Goal: Find specific page/section: Find specific page/section

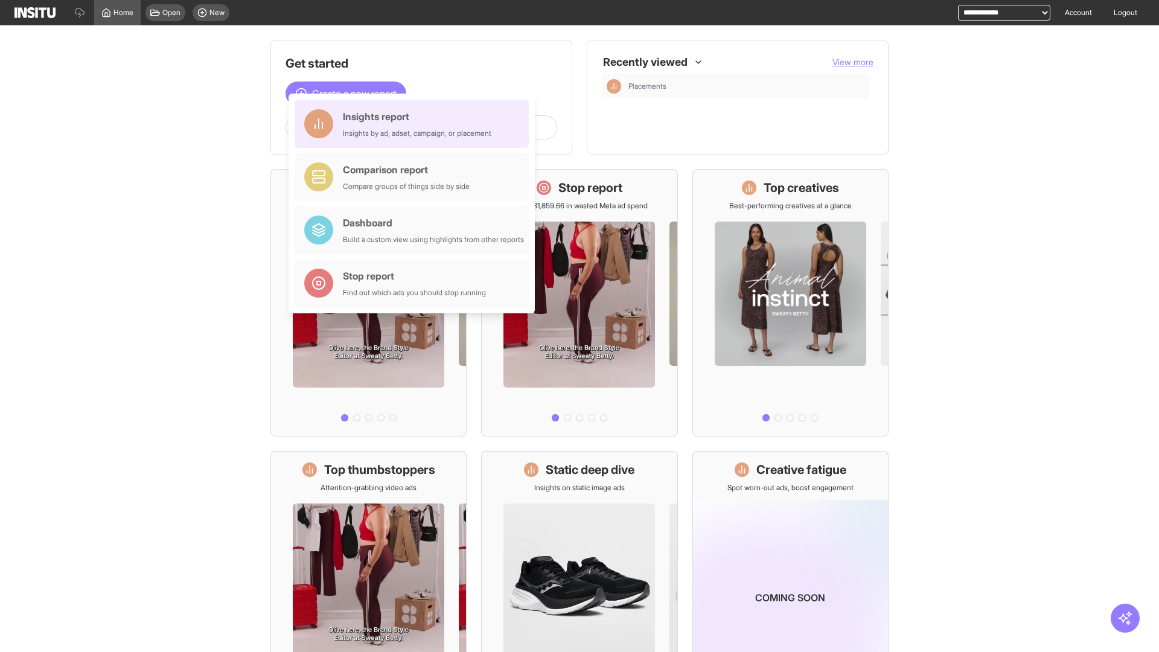
click at [415, 124] on div "Insights report Insights by ad, adset, campaign, or placement" at bounding box center [417, 123] width 148 height 29
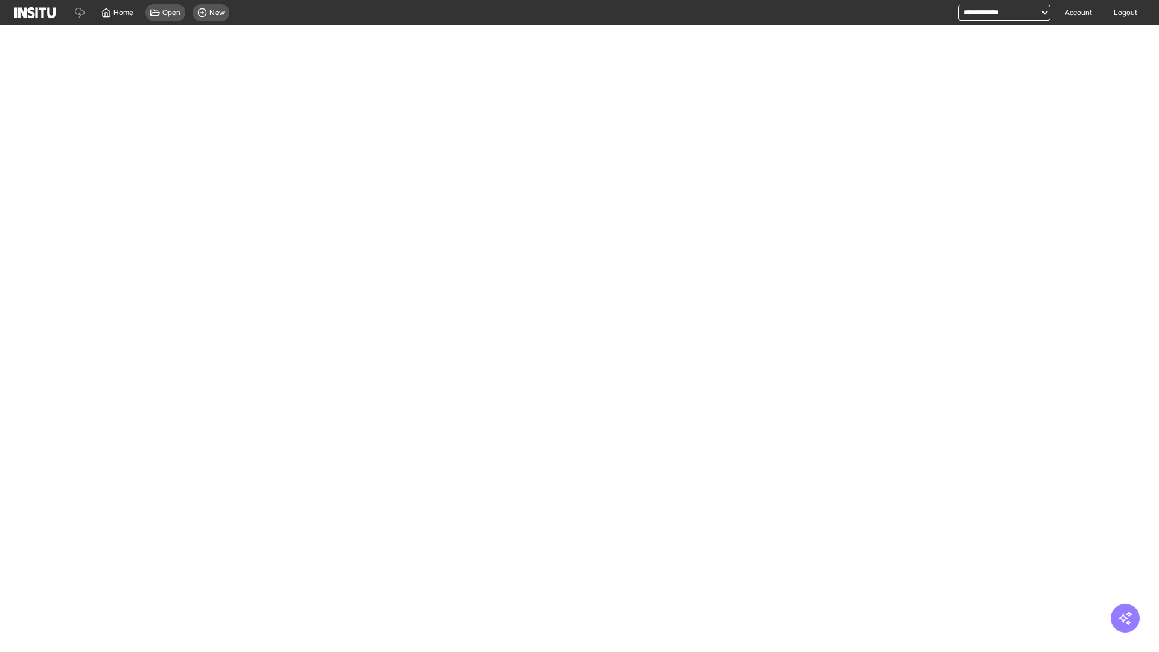
select select "**"
